Goal: Book appointment/travel/reservation

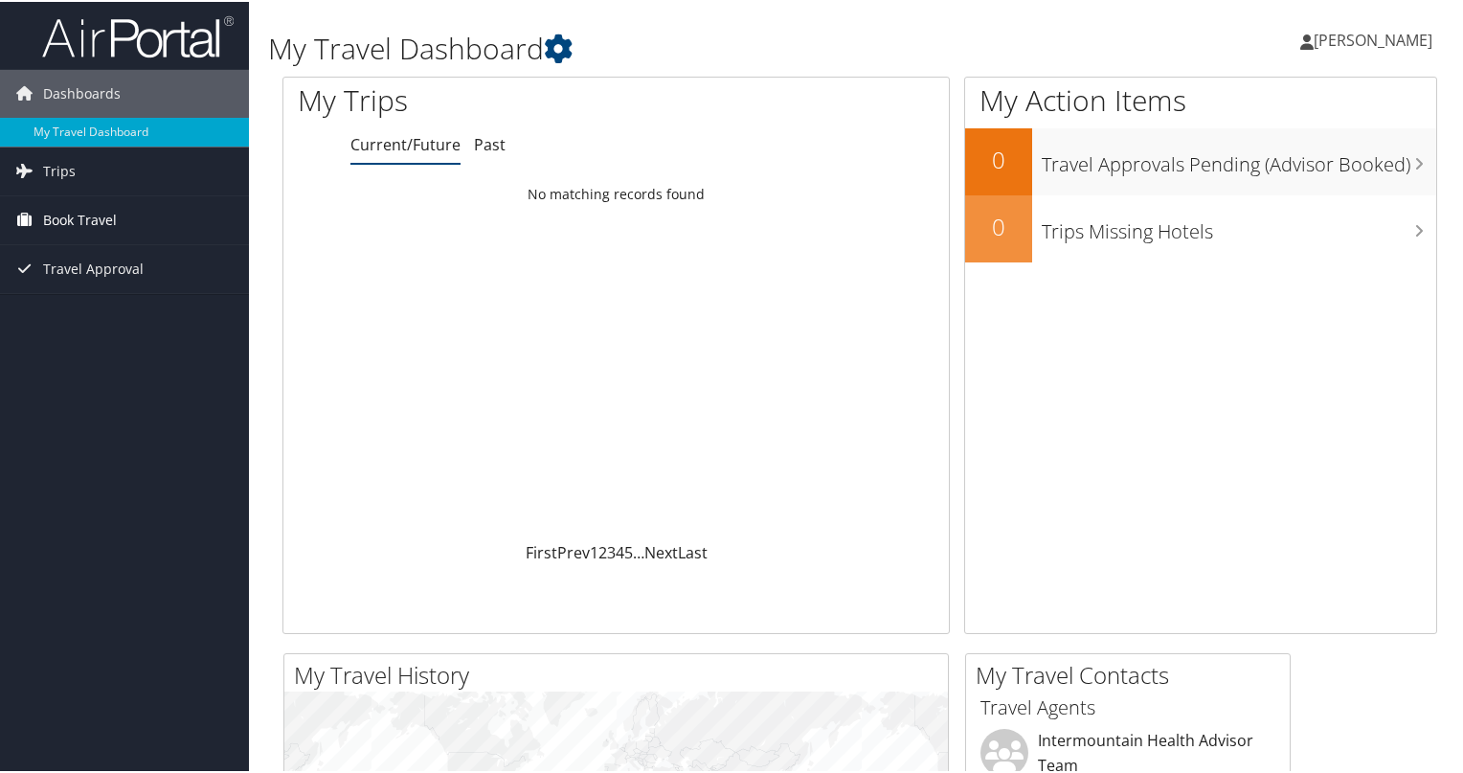
click at [77, 220] on span "Book Travel" at bounding box center [80, 218] width 74 height 48
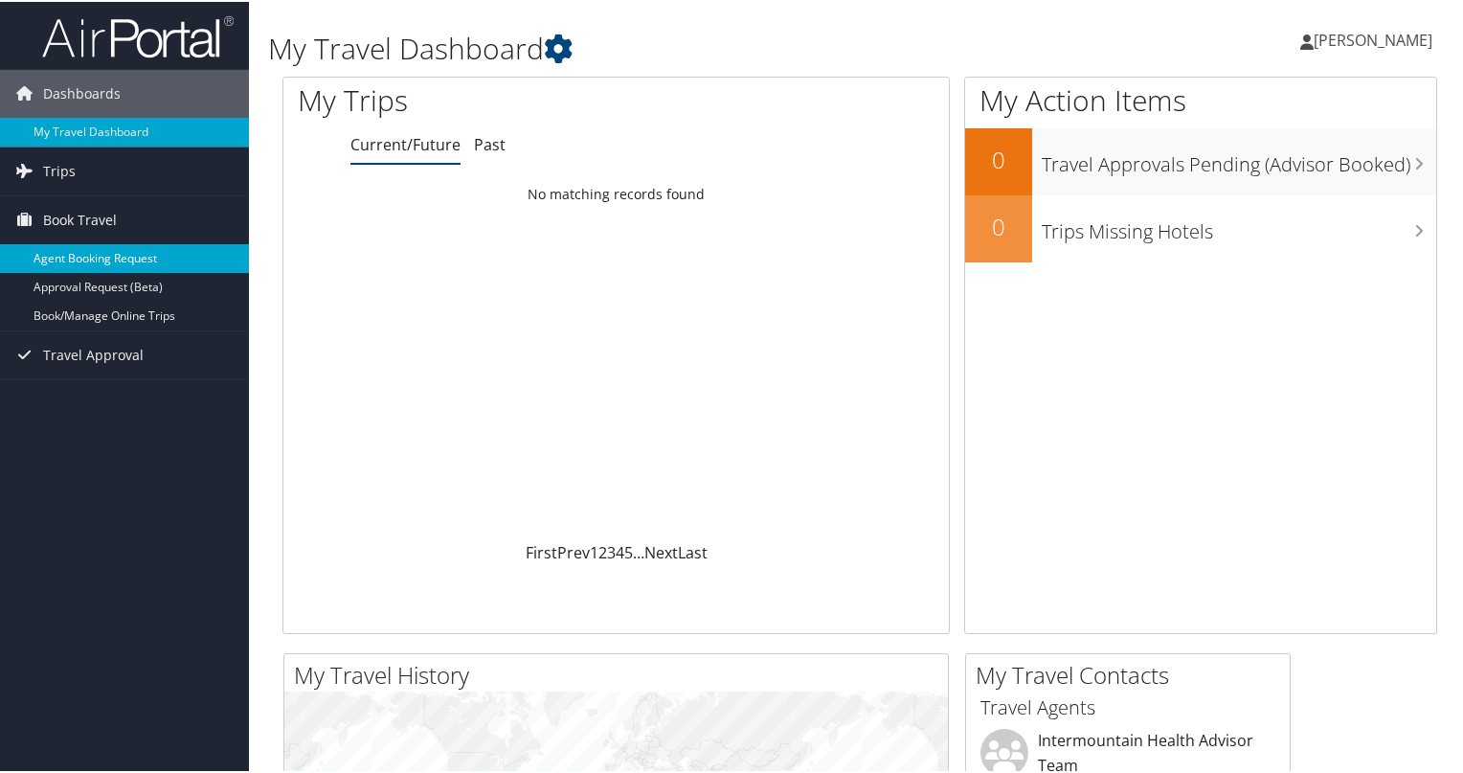
click at [107, 256] on link "Agent Booking Request" at bounding box center [124, 256] width 249 height 29
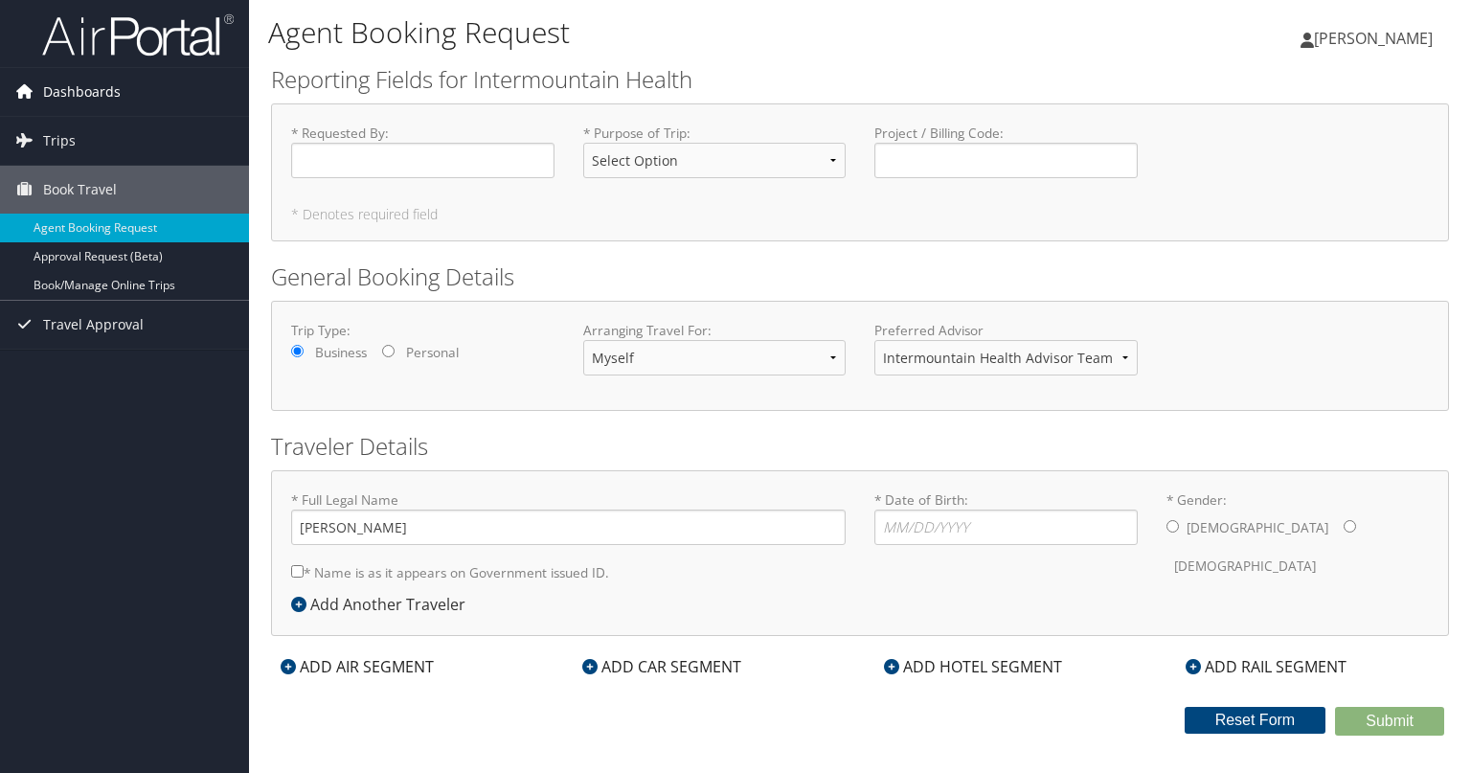
click at [58, 99] on span "Dashboards" at bounding box center [82, 92] width 78 height 48
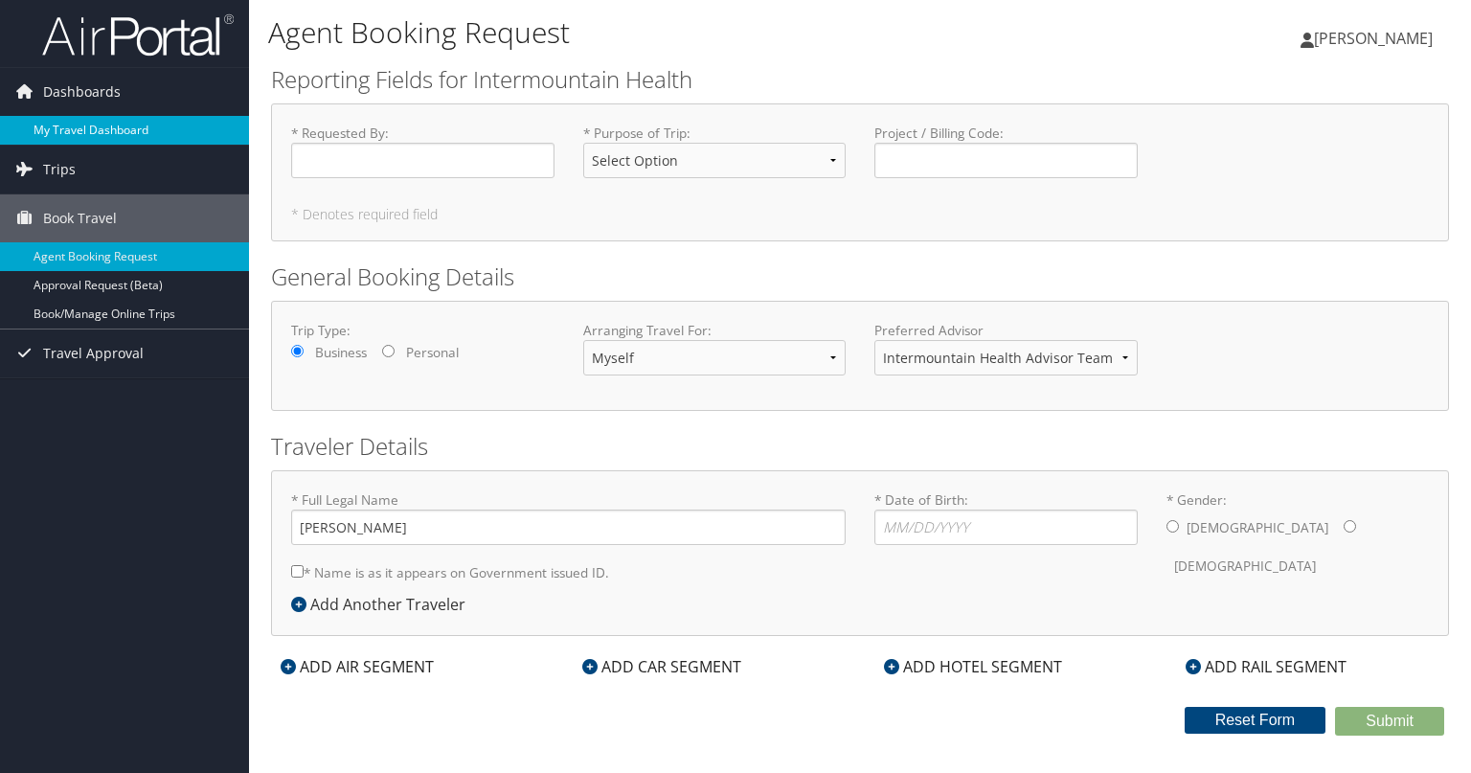
click at [81, 131] on link "My Travel Dashboard" at bounding box center [124, 130] width 249 height 29
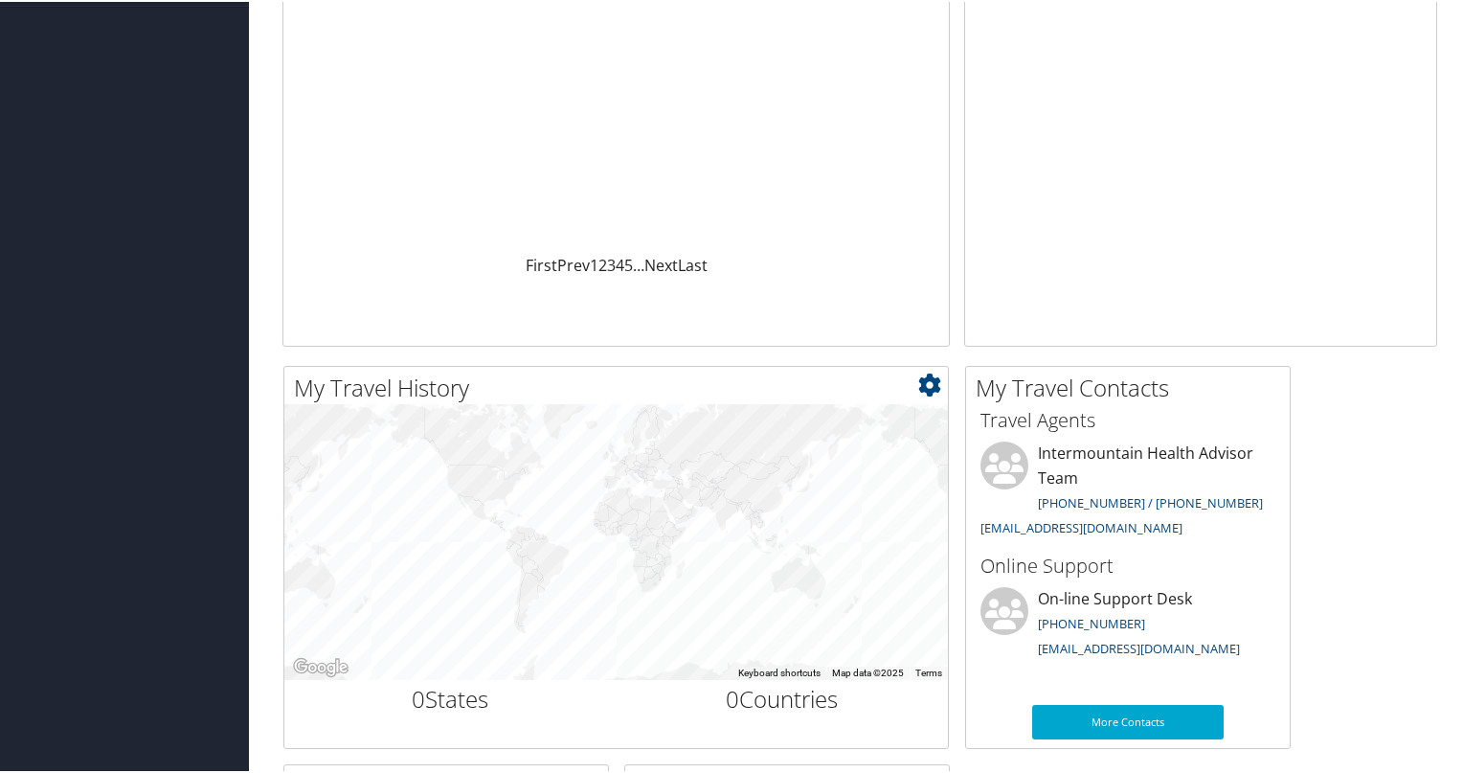
scroll to position [575, 0]
